Goal: Check status: Check status

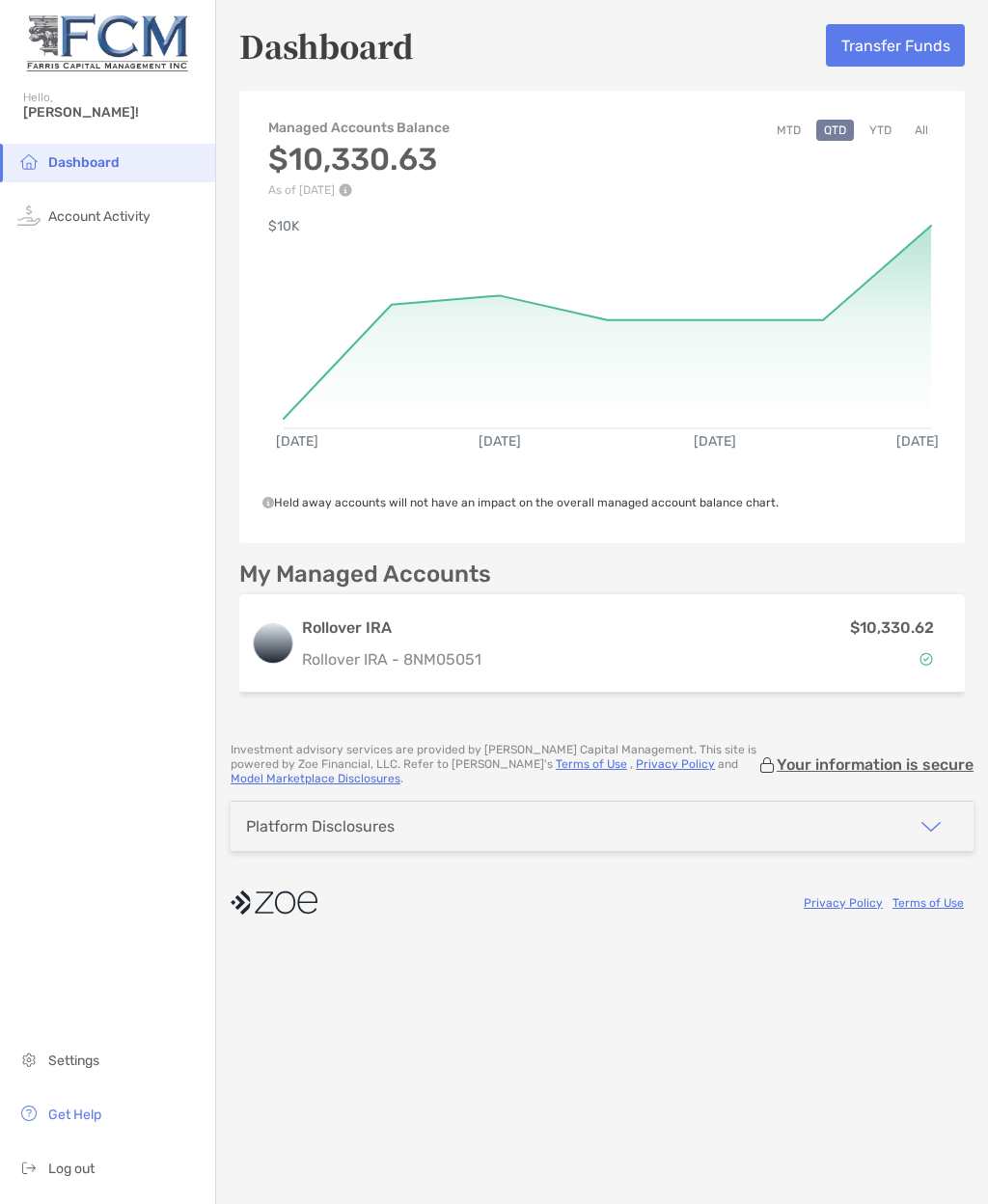
click at [924, 657] on img at bounding box center [926, 659] width 14 height 14
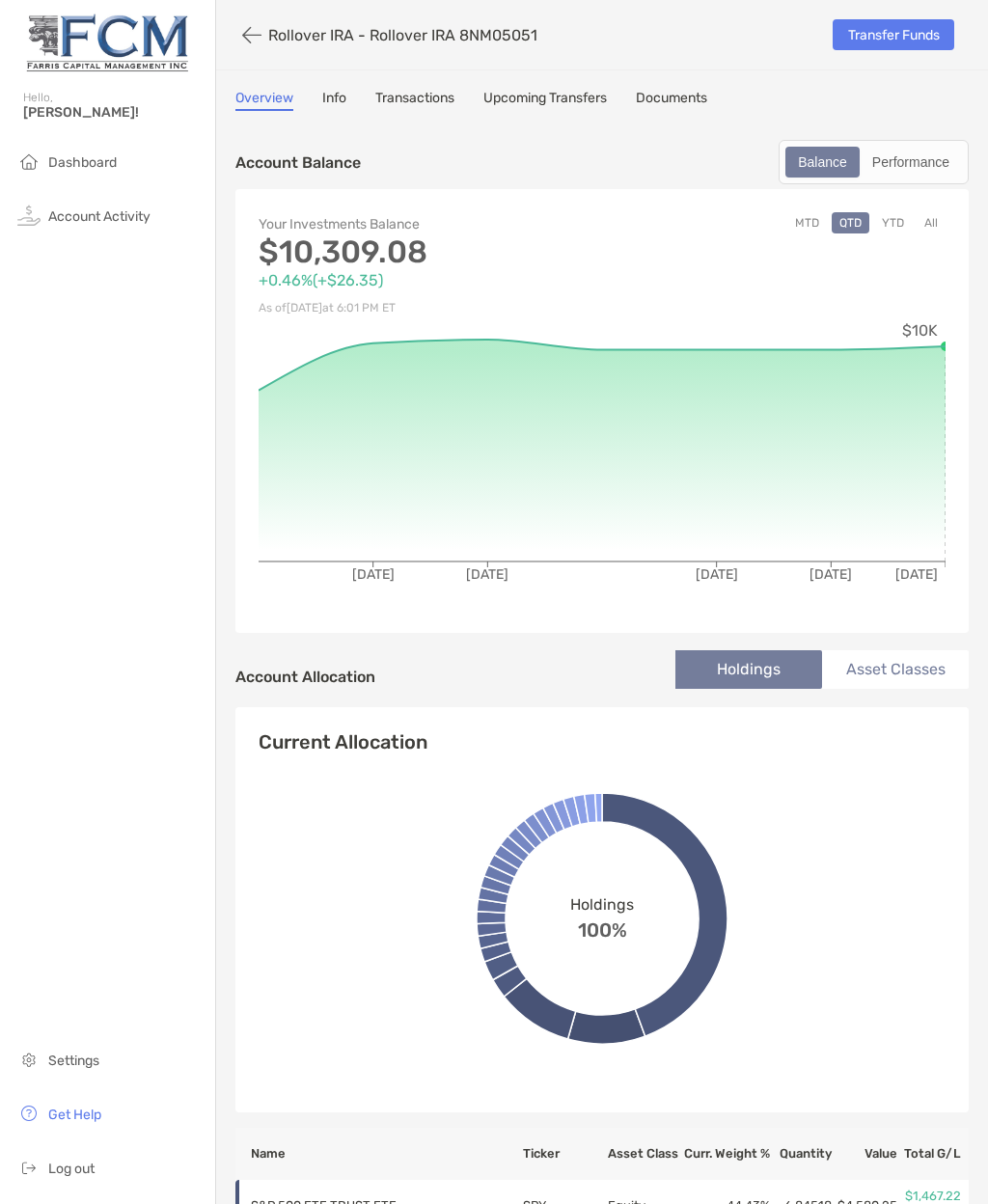
click at [902, 159] on div "Performance" at bounding box center [910, 162] width 98 height 27
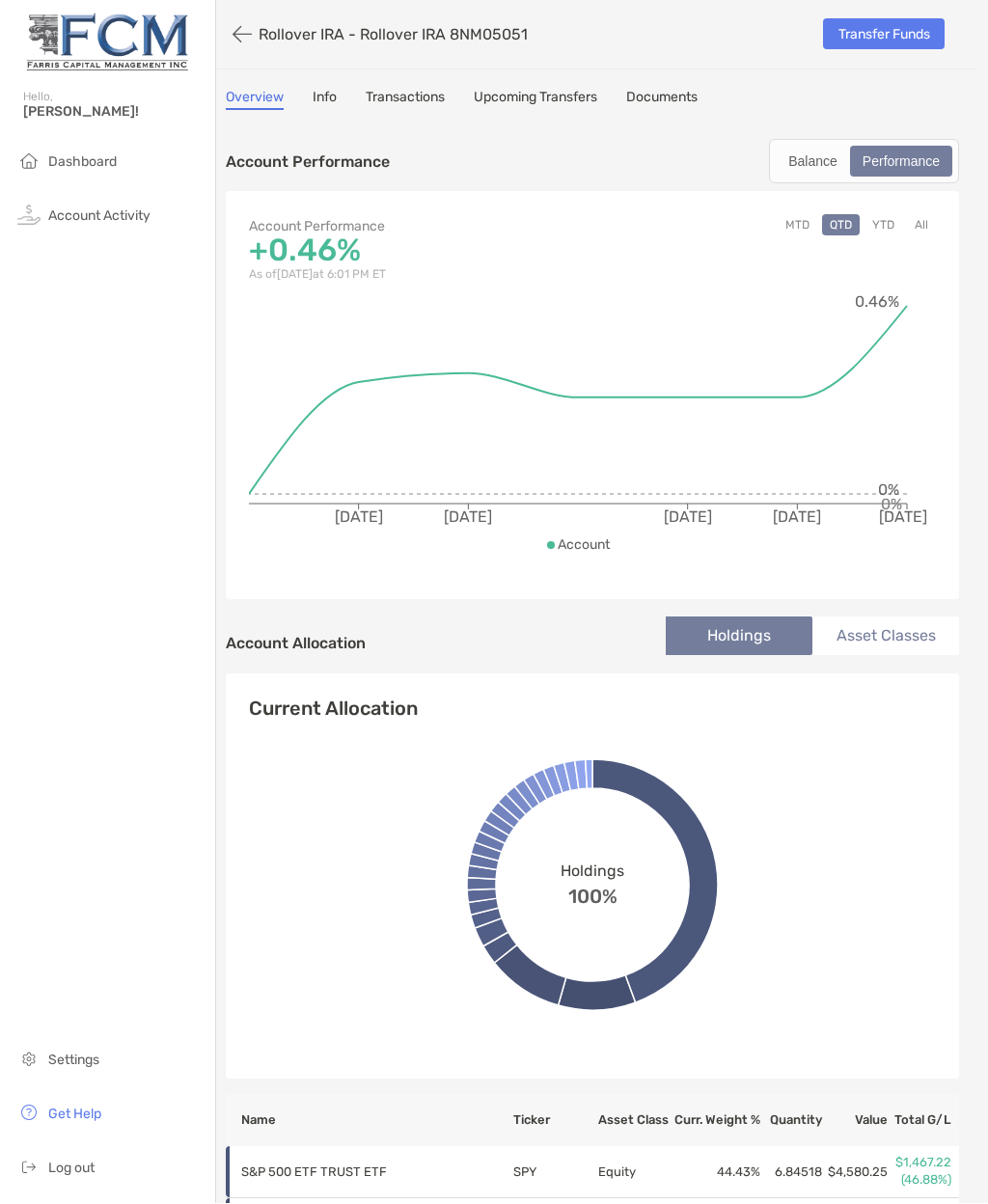
scroll to position [0, 10]
click at [889, 618] on li "Asset Classes" at bounding box center [885, 637] width 147 height 39
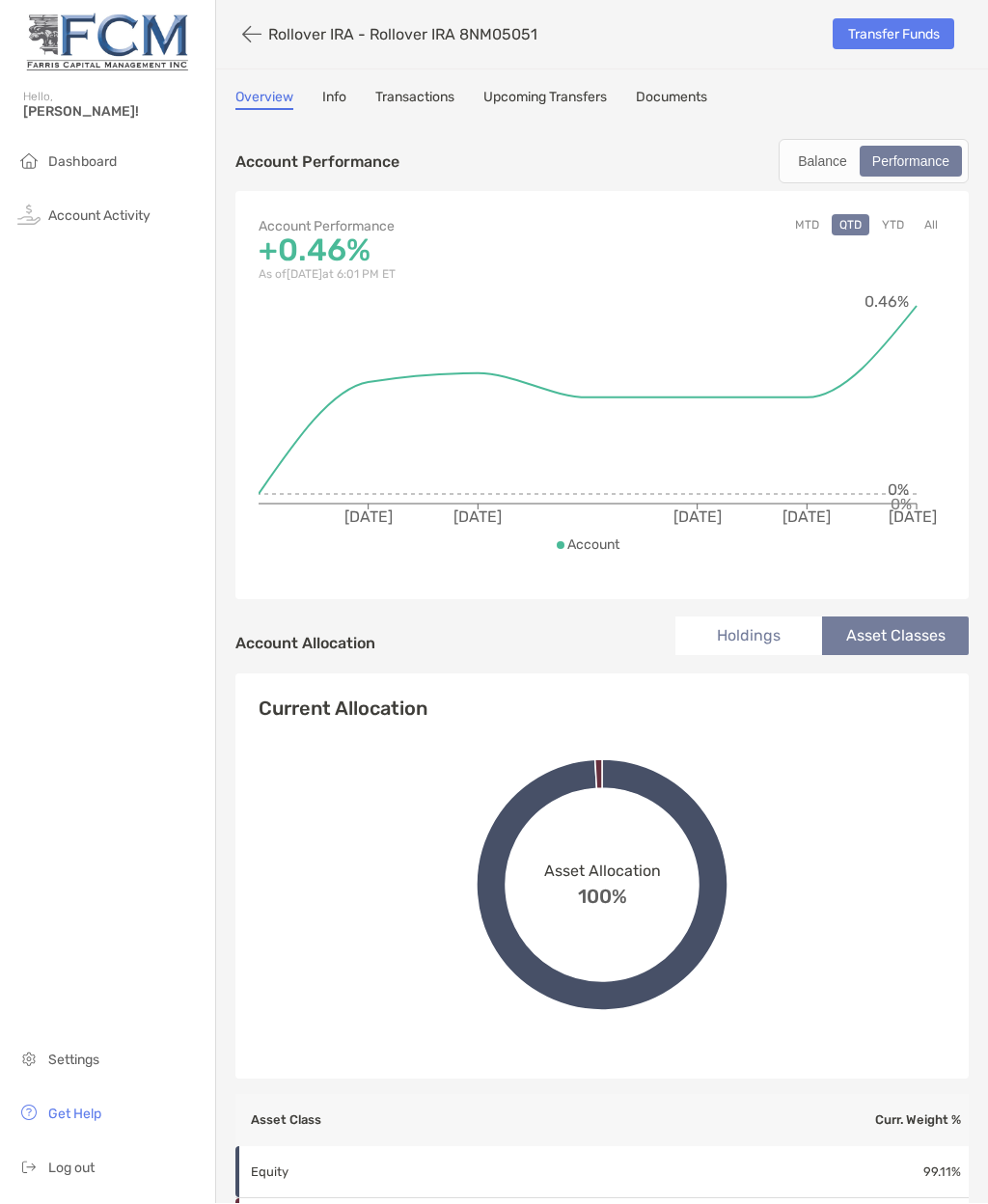
scroll to position [0, 0]
click at [767, 618] on li "Holdings" at bounding box center [748, 637] width 147 height 39
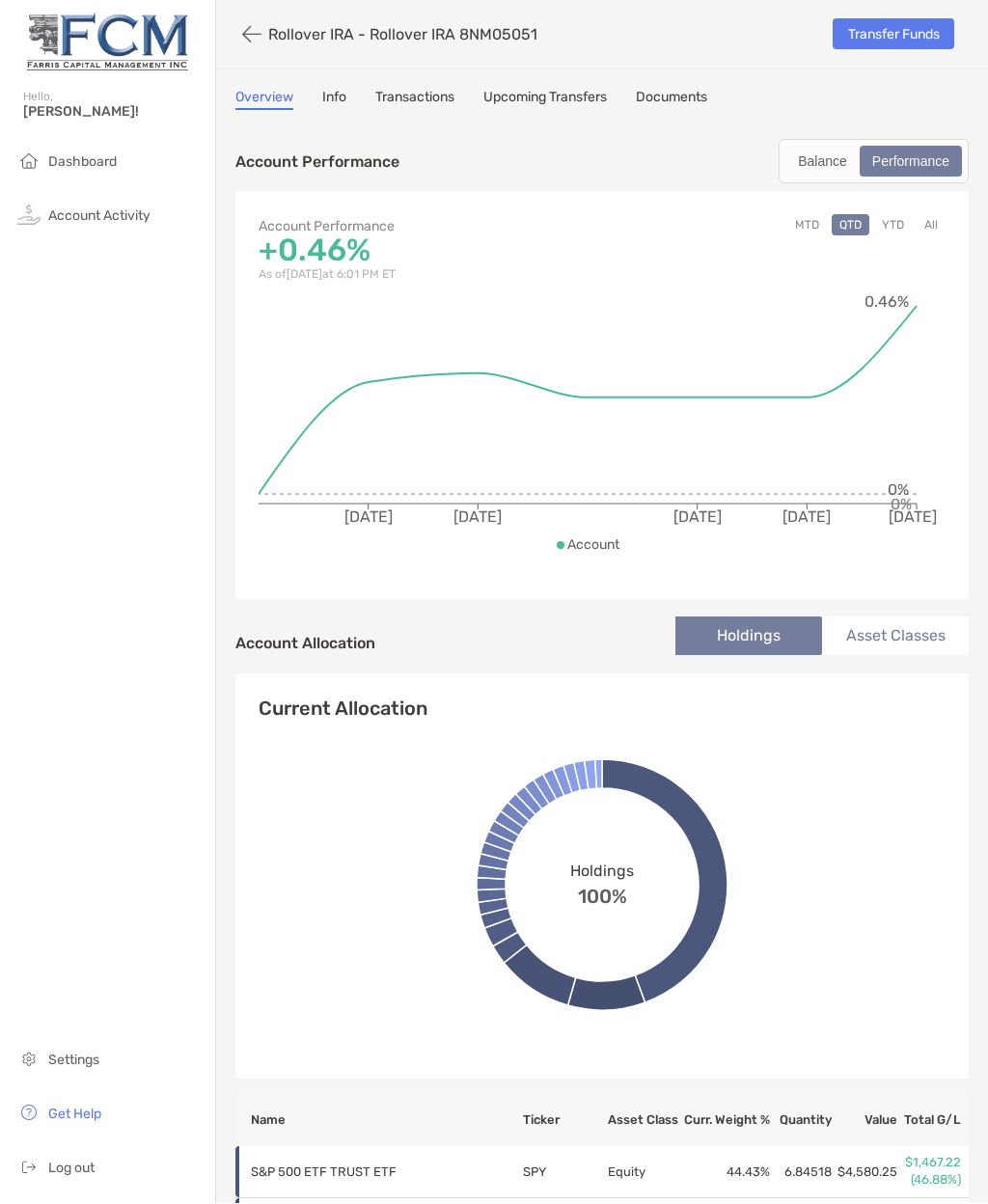
click at [826, 149] on div "Balance" at bounding box center [822, 162] width 70 height 27
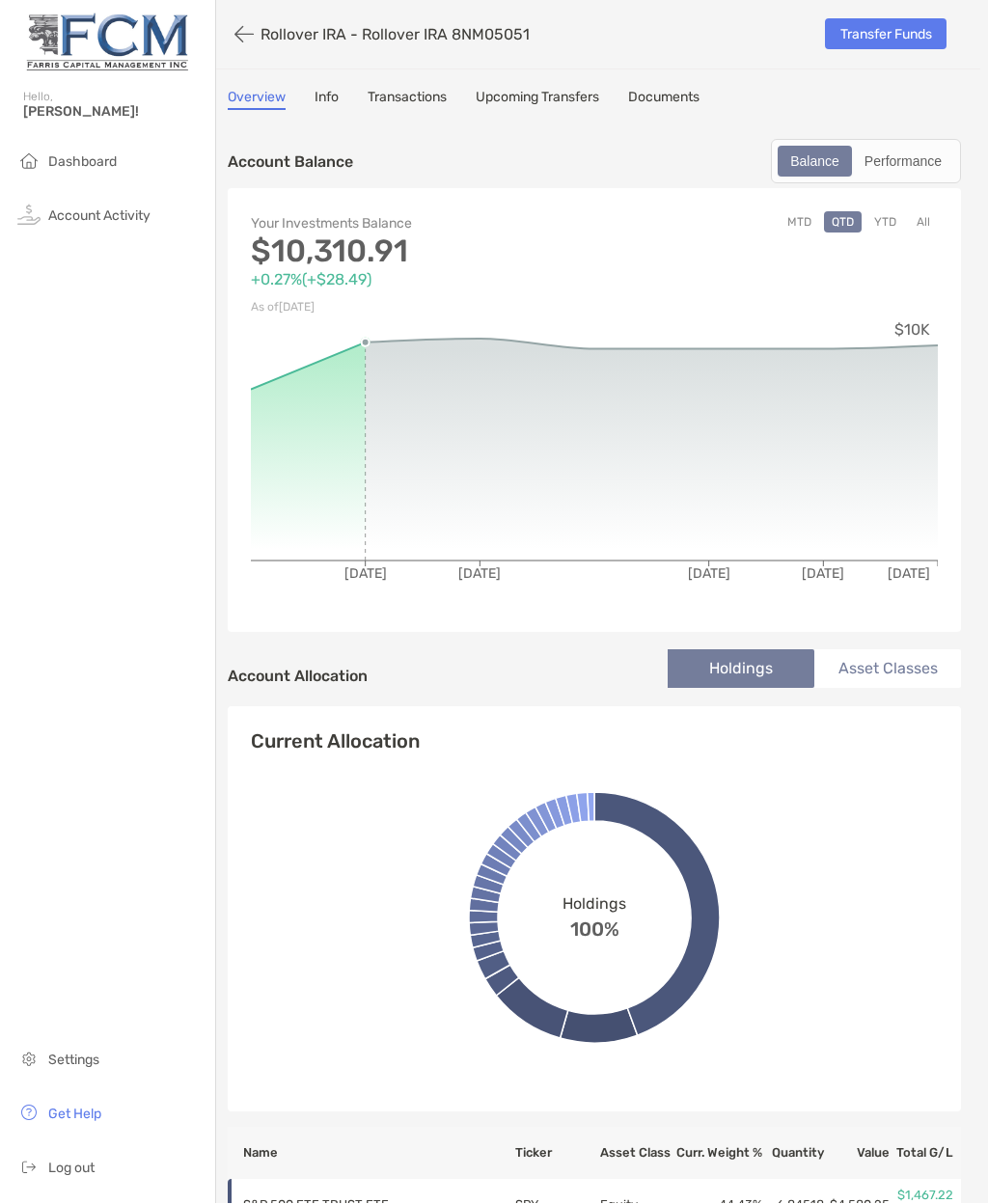
scroll to position [0, 9]
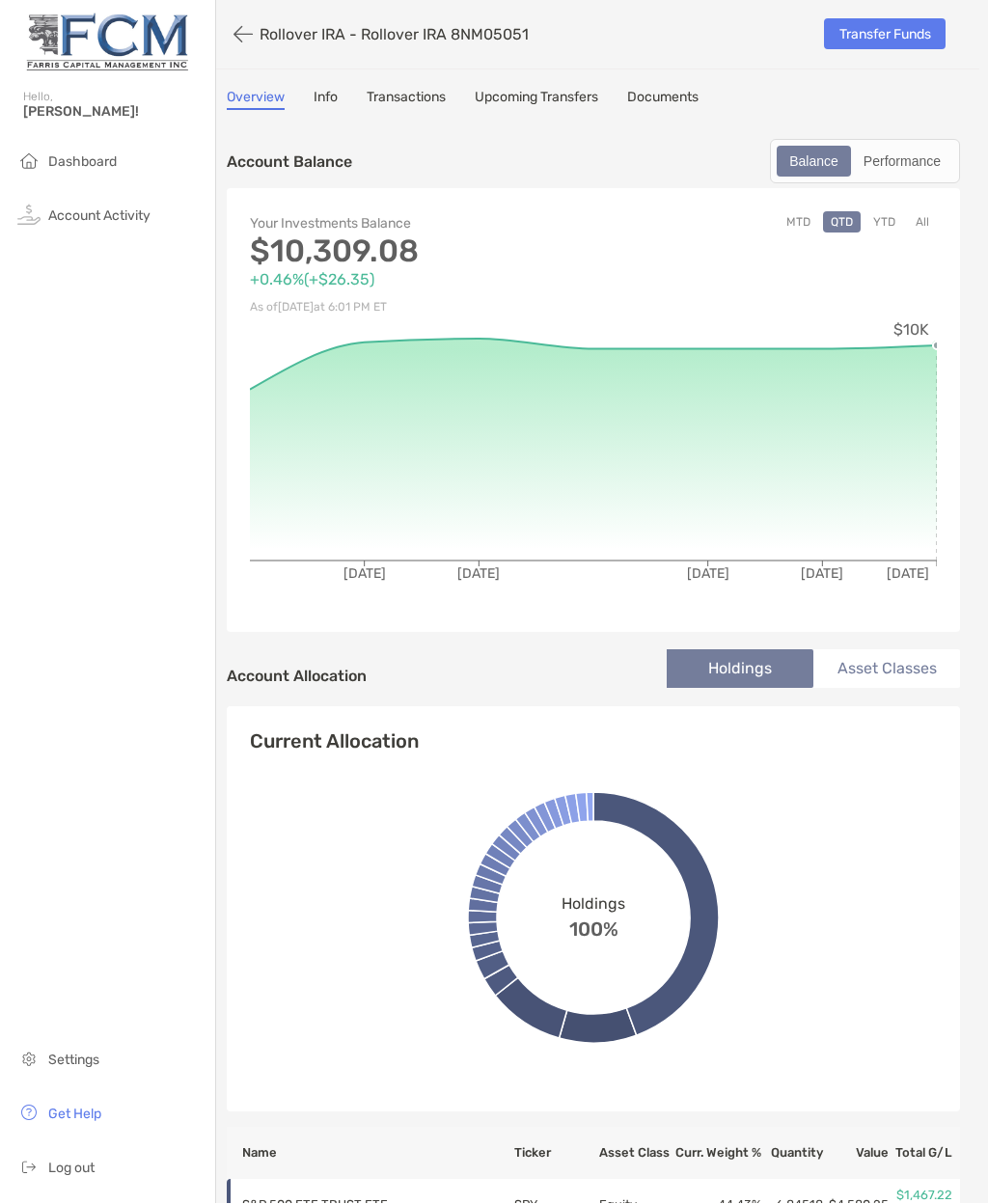
click at [99, 155] on span "Dashboard" at bounding box center [83, 162] width 69 height 17
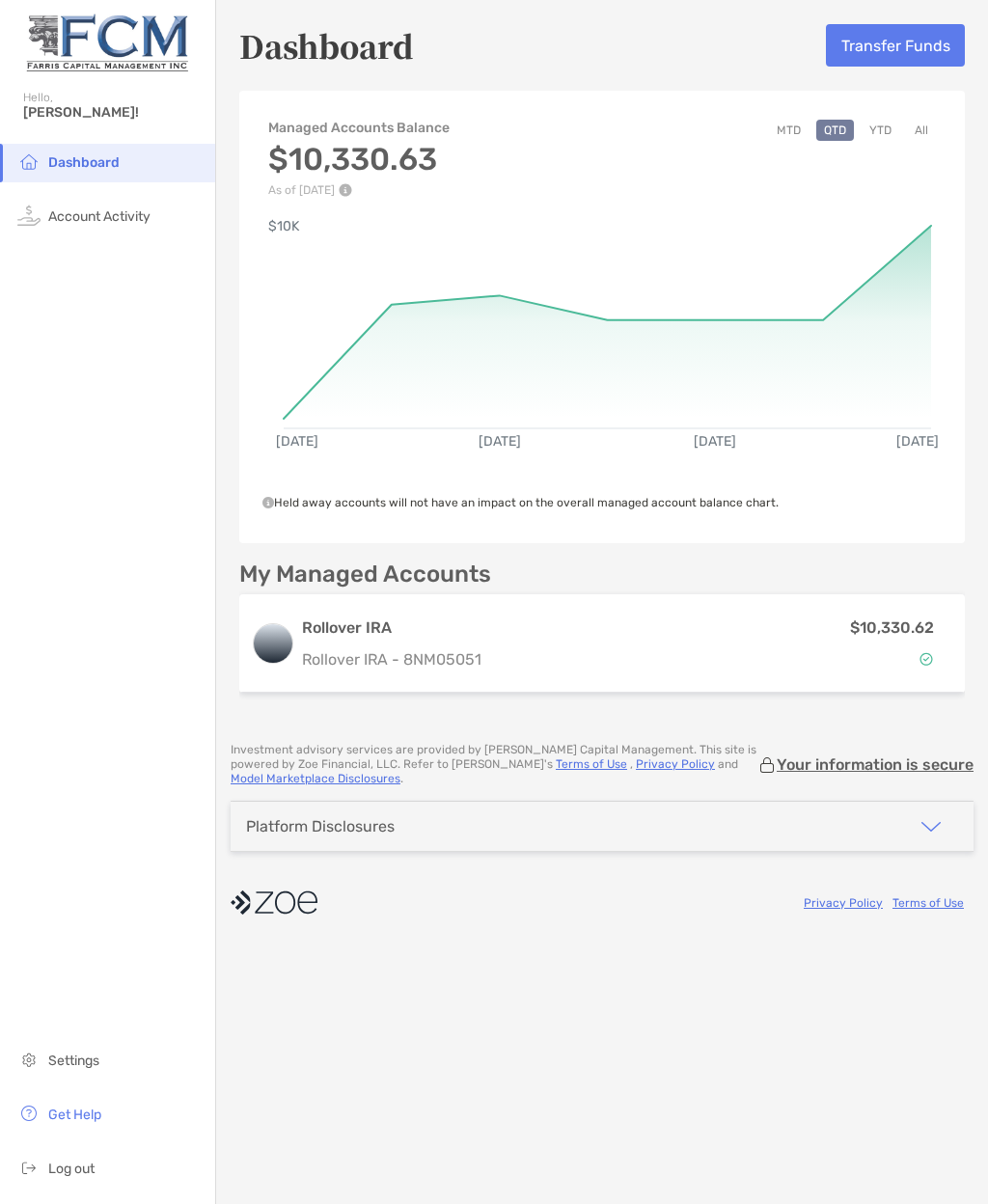
click at [893, 135] on button "YTD" at bounding box center [880, 130] width 38 height 21
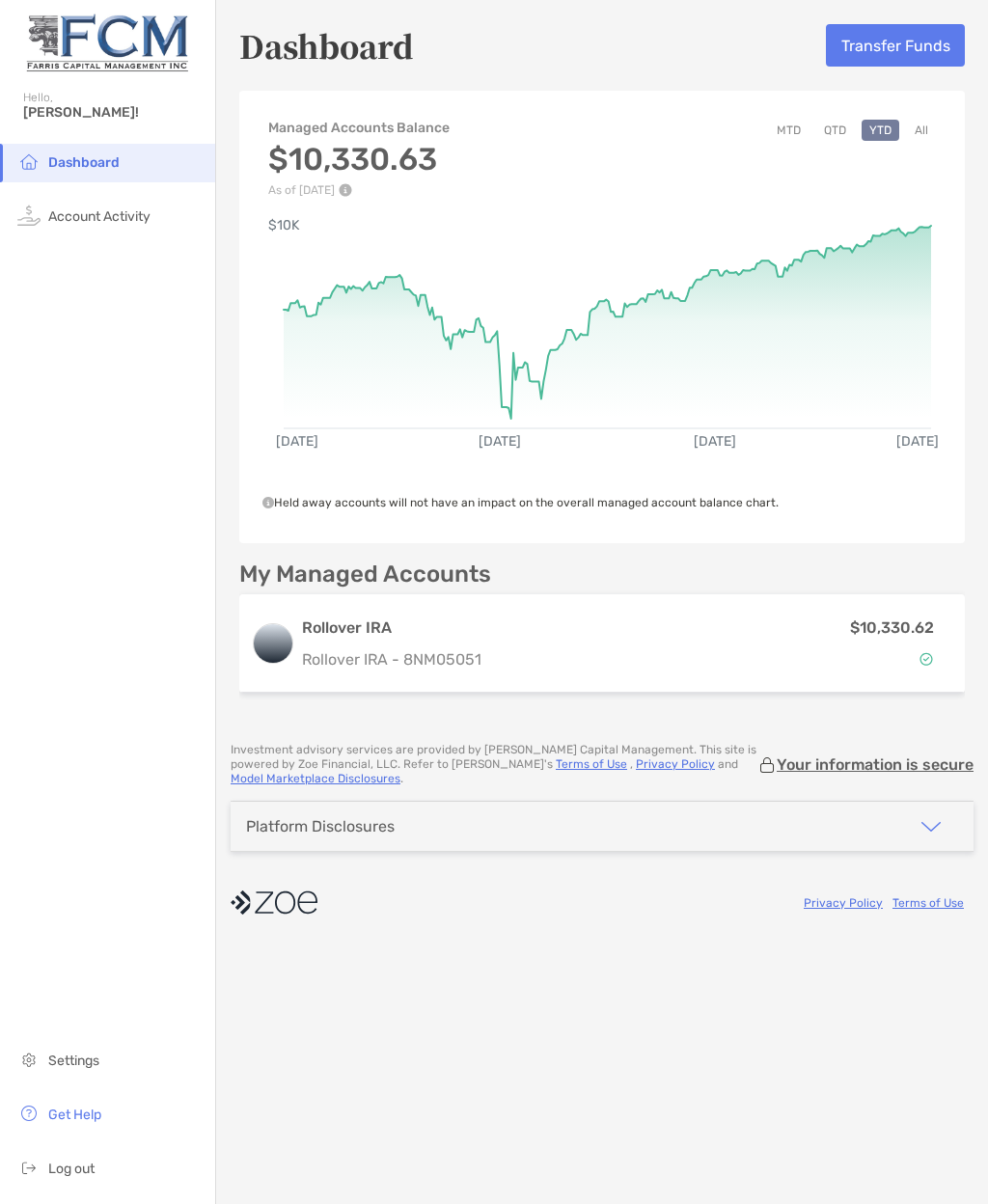
click at [788, 126] on button "MTD" at bounding box center [788, 130] width 40 height 21
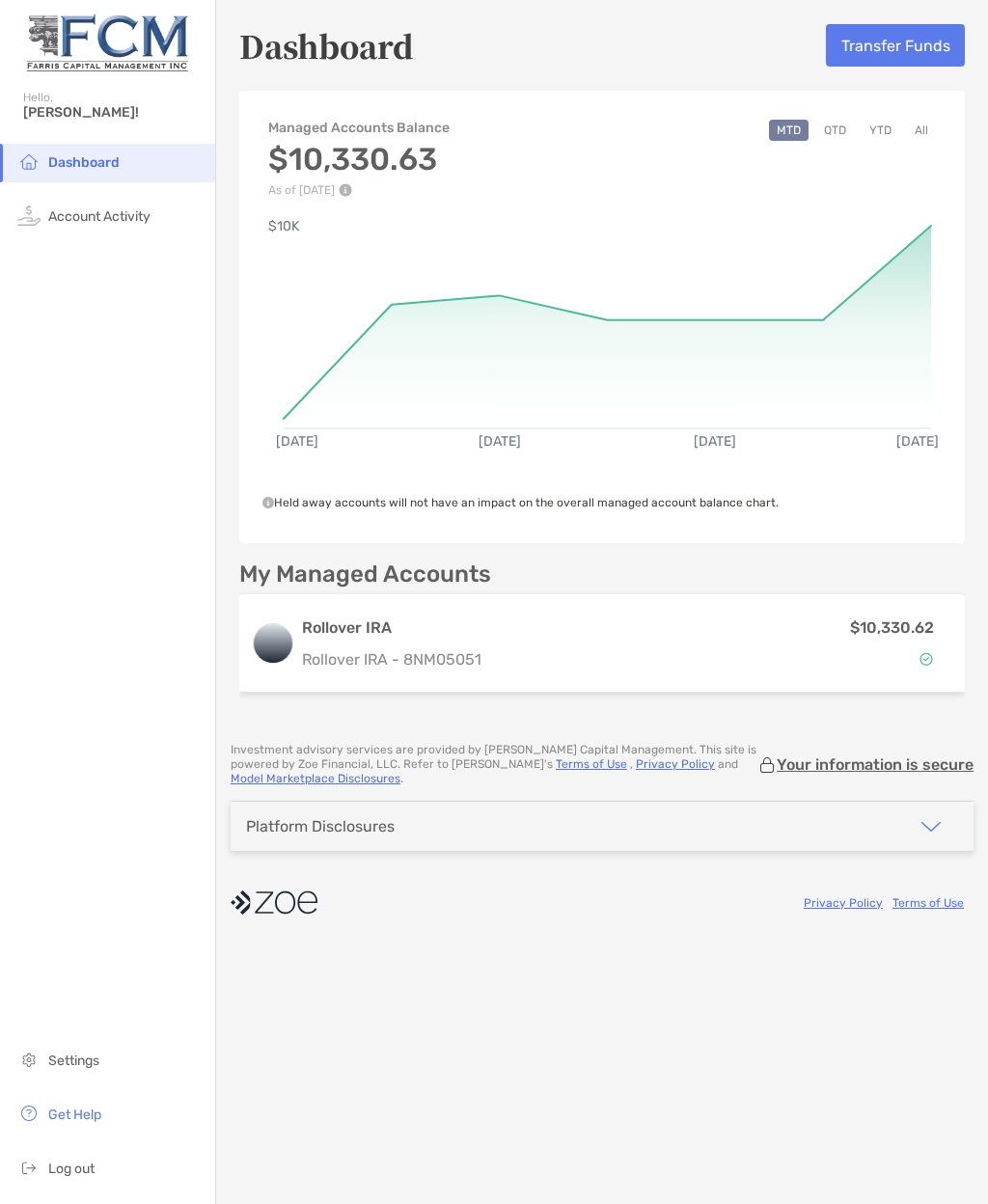
click at [841, 128] on button "QTD" at bounding box center [835, 130] width 38 height 21
click at [897, 129] on button "YTD" at bounding box center [880, 130] width 38 height 21
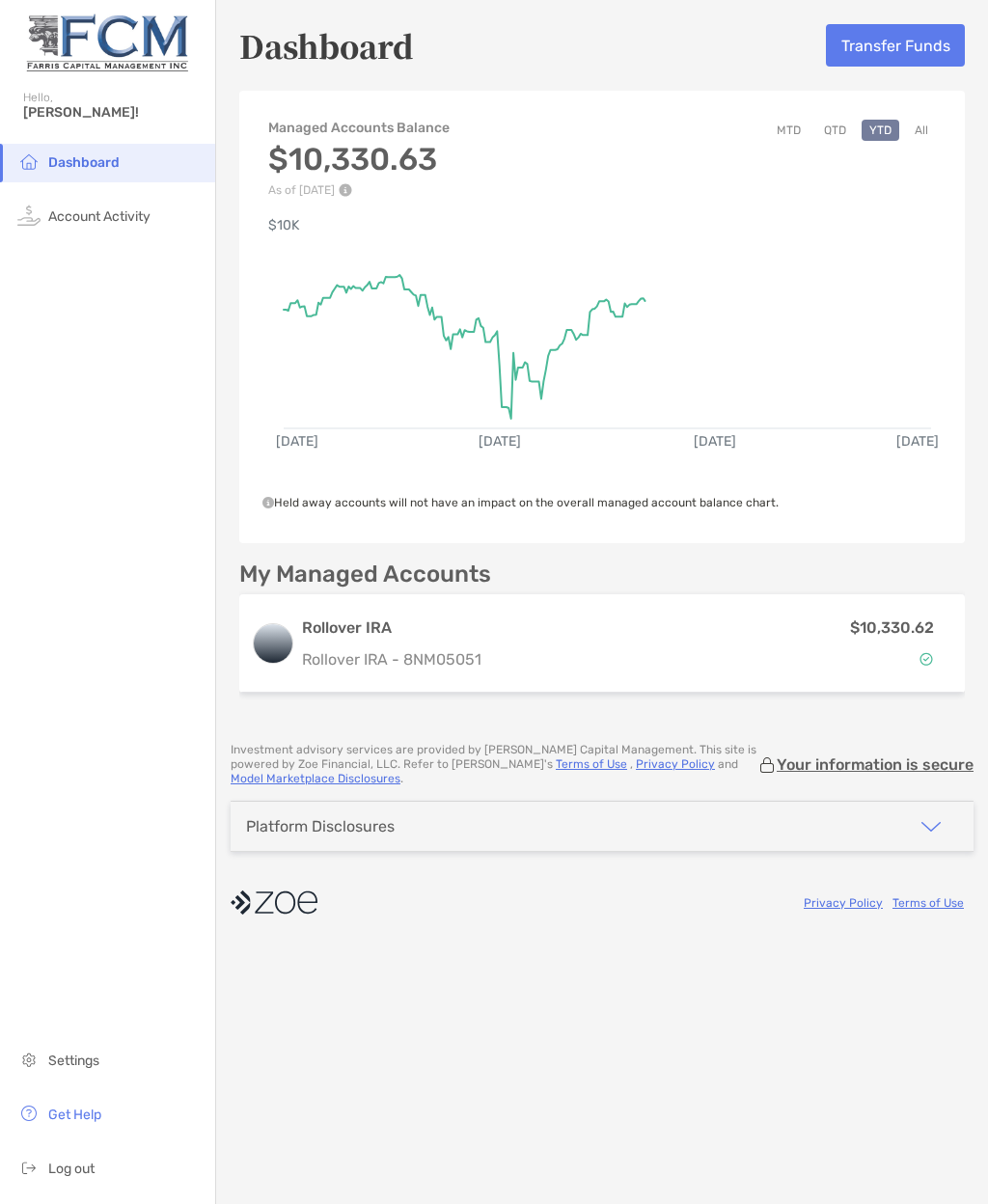
click at [920, 140] on button "All" at bounding box center [922, 130] width 29 height 21
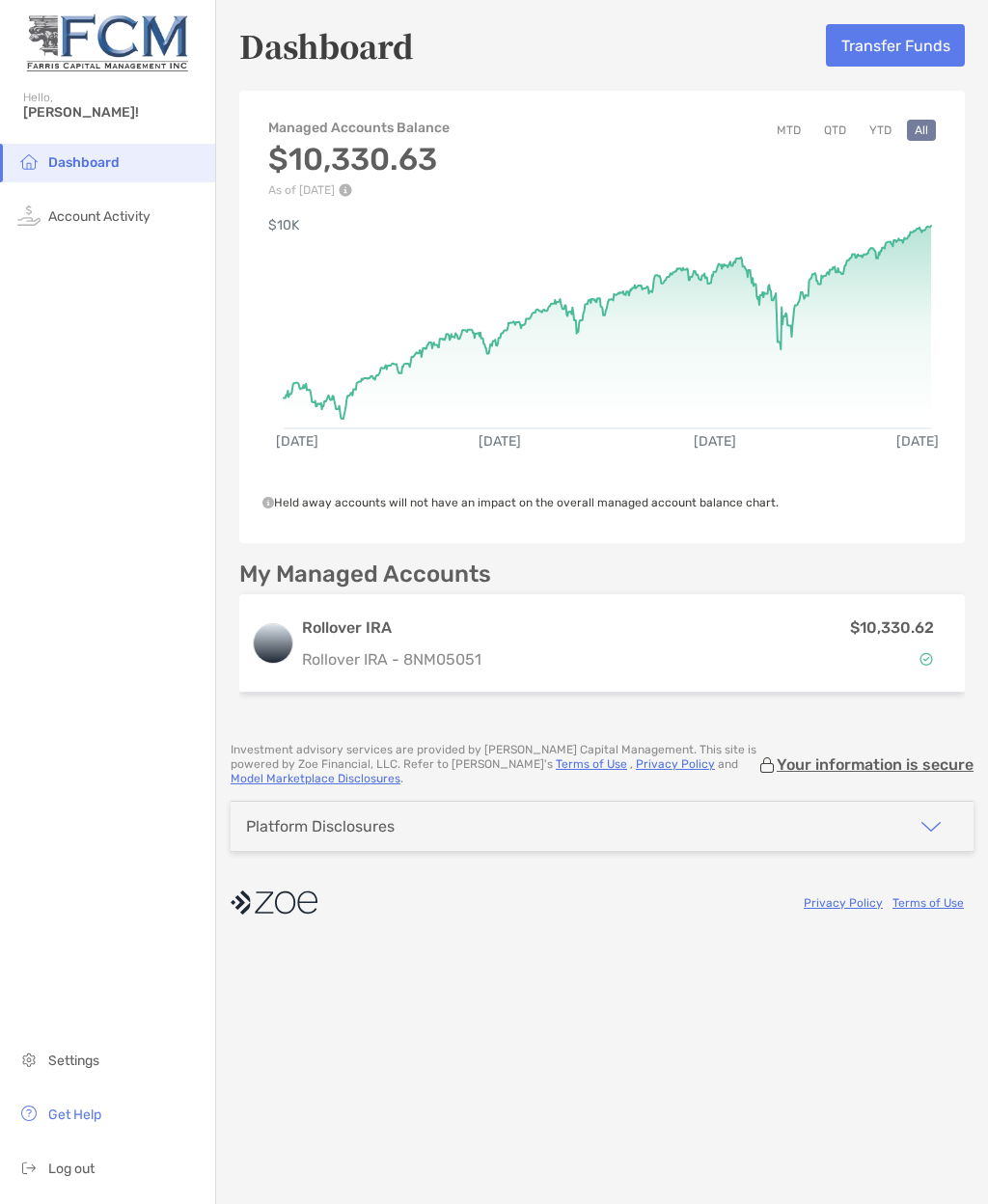
click at [879, 135] on button "YTD" at bounding box center [880, 130] width 38 height 21
